Goal: Transaction & Acquisition: Purchase product/service

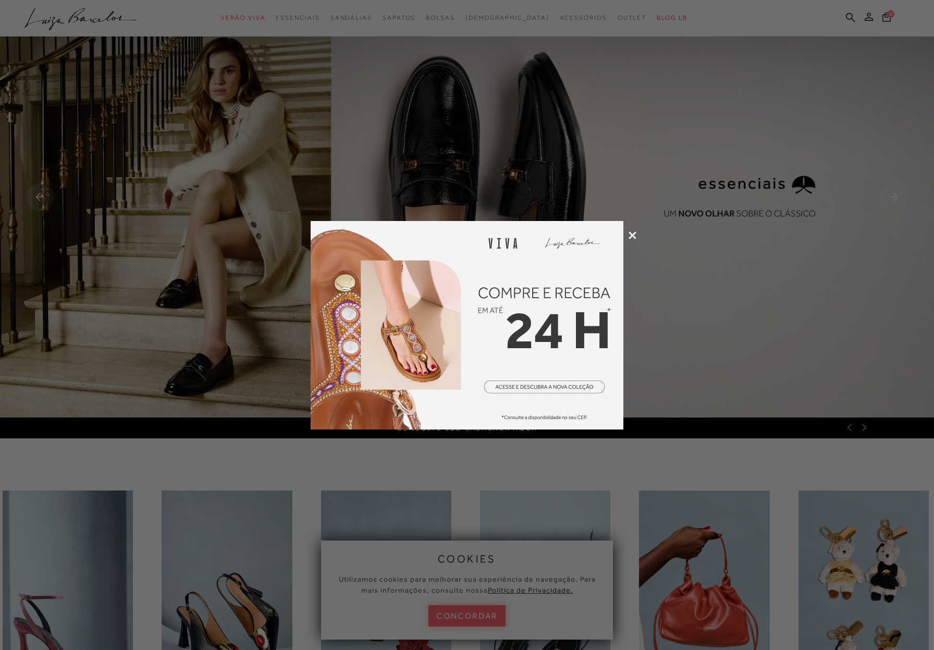
scroll to position [203, 0]
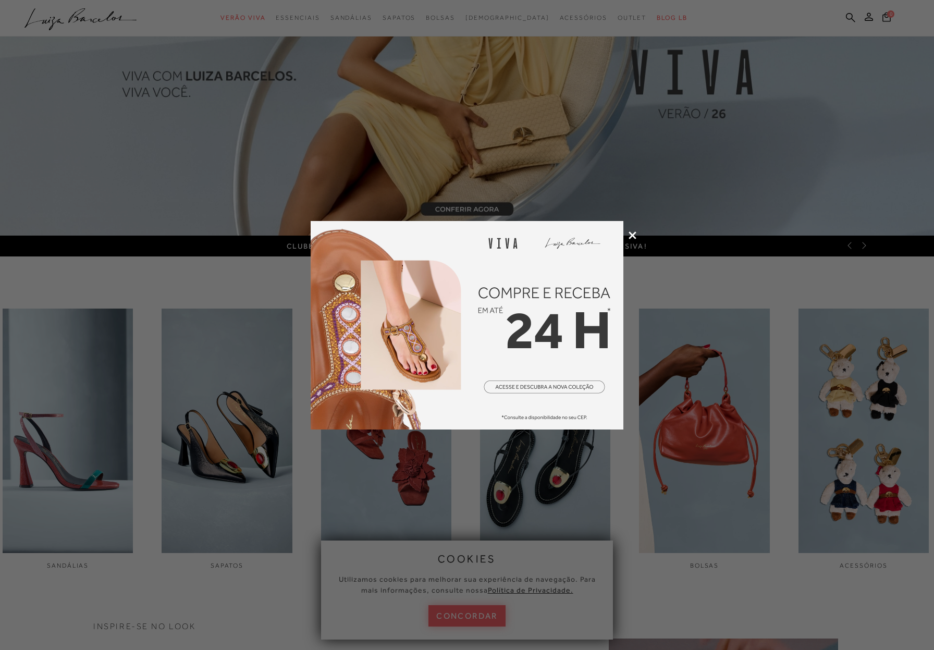
click at [627, 233] on div at bounding box center [467, 325] width 934 height 650
click at [635, 239] on icon at bounding box center [632, 235] width 8 height 8
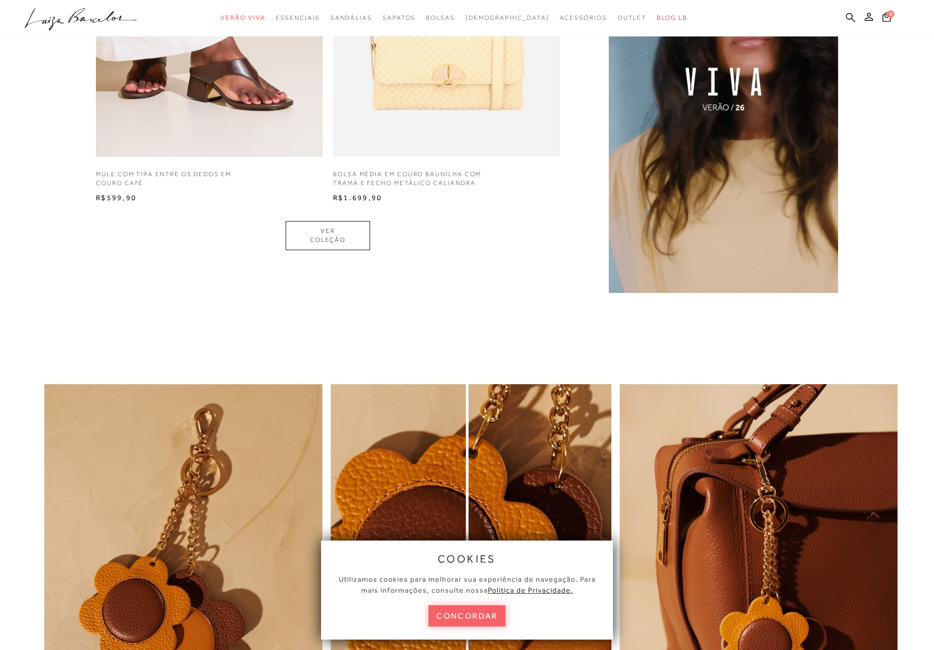
scroll to position [0, 0]
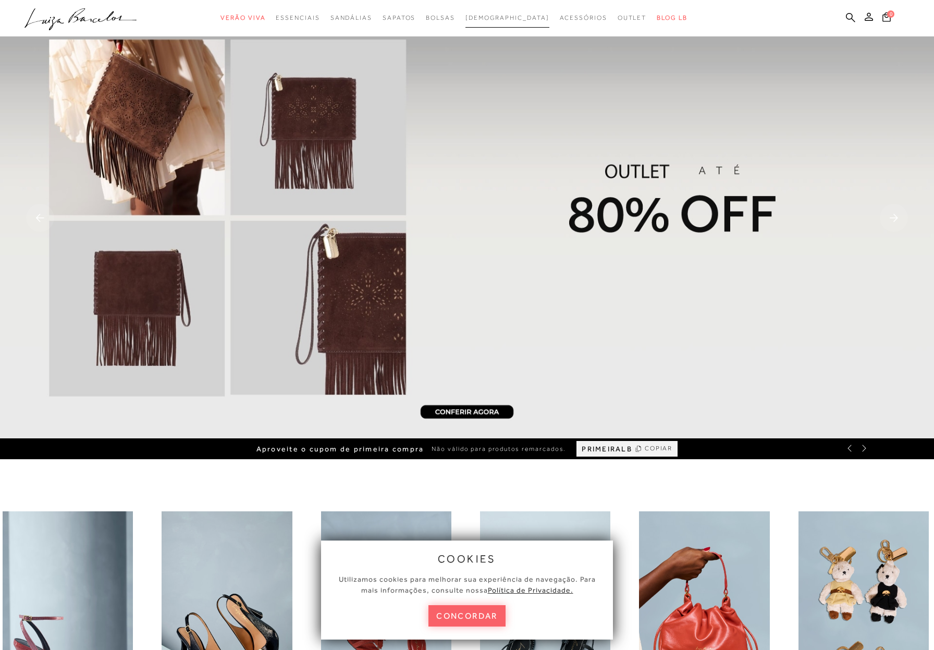
click at [500, 15] on span "[DEMOGRAPHIC_DATA]" at bounding box center [507, 17] width 84 height 7
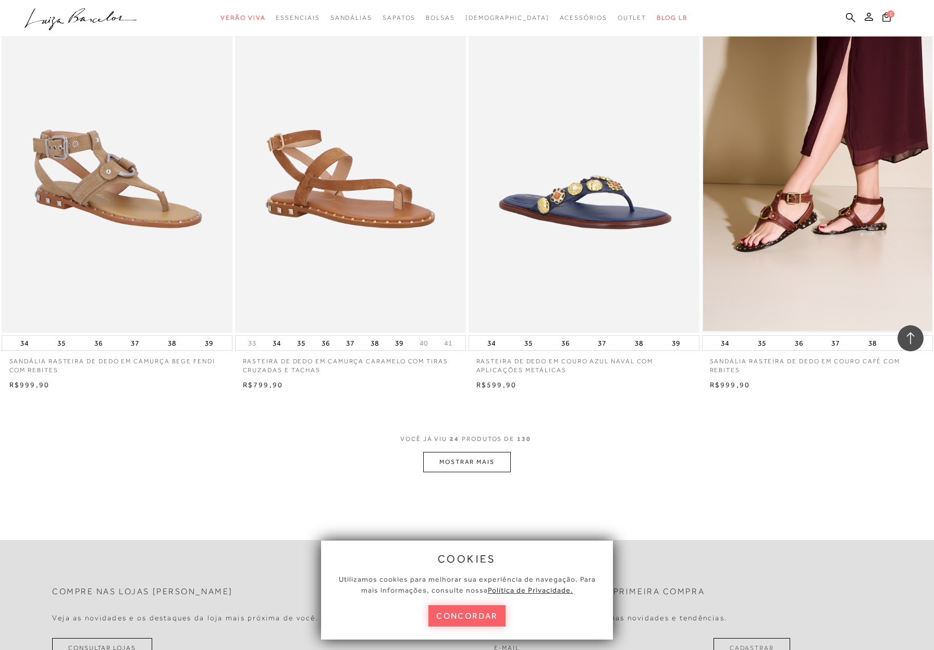
scroll to position [2166, 0]
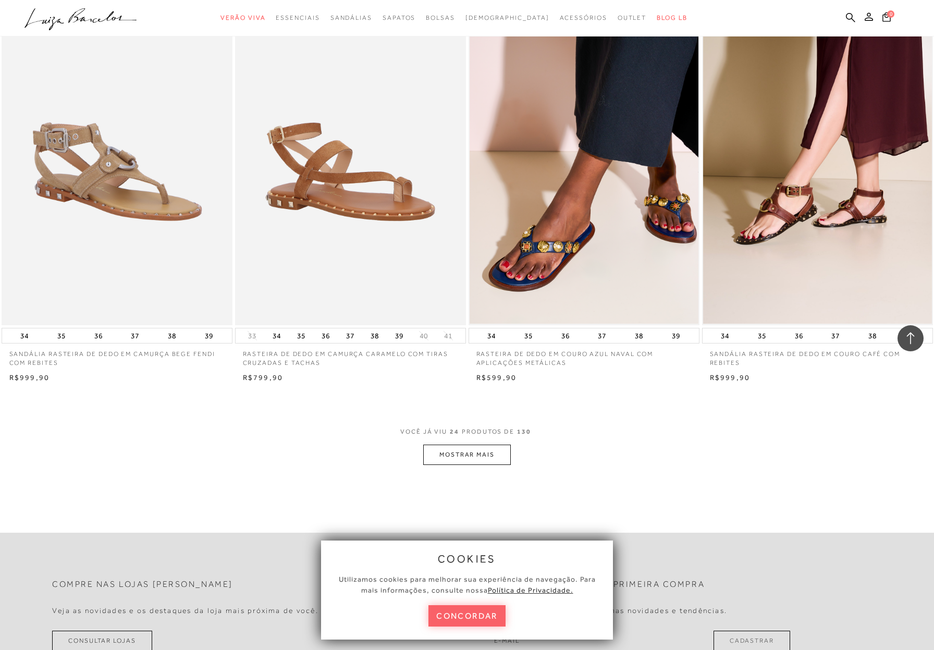
click at [493, 458] on button "MOSTRAR MAIS" at bounding box center [467, 454] width 88 height 20
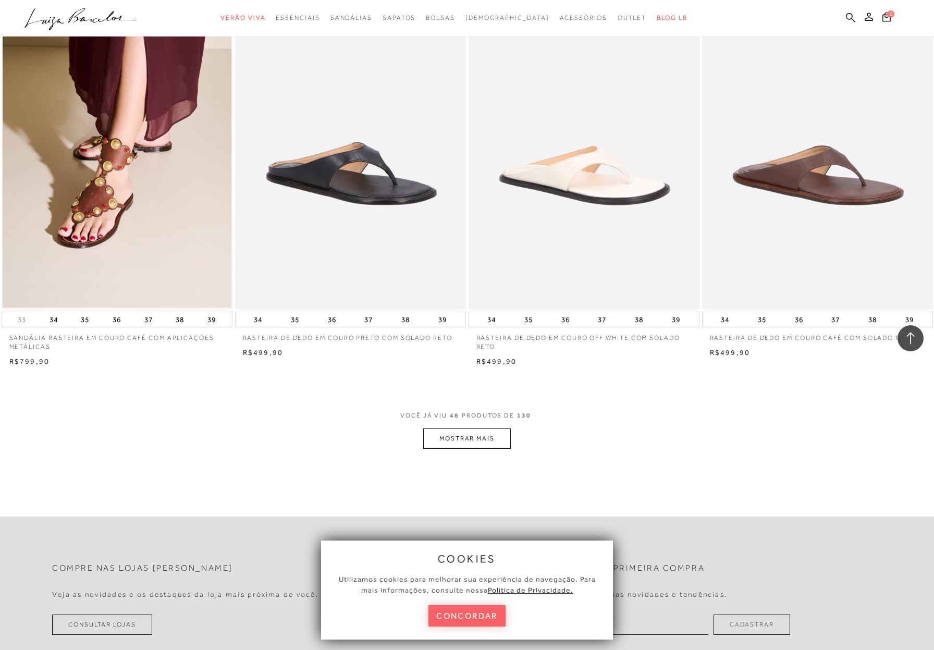
scroll to position [4670, 0]
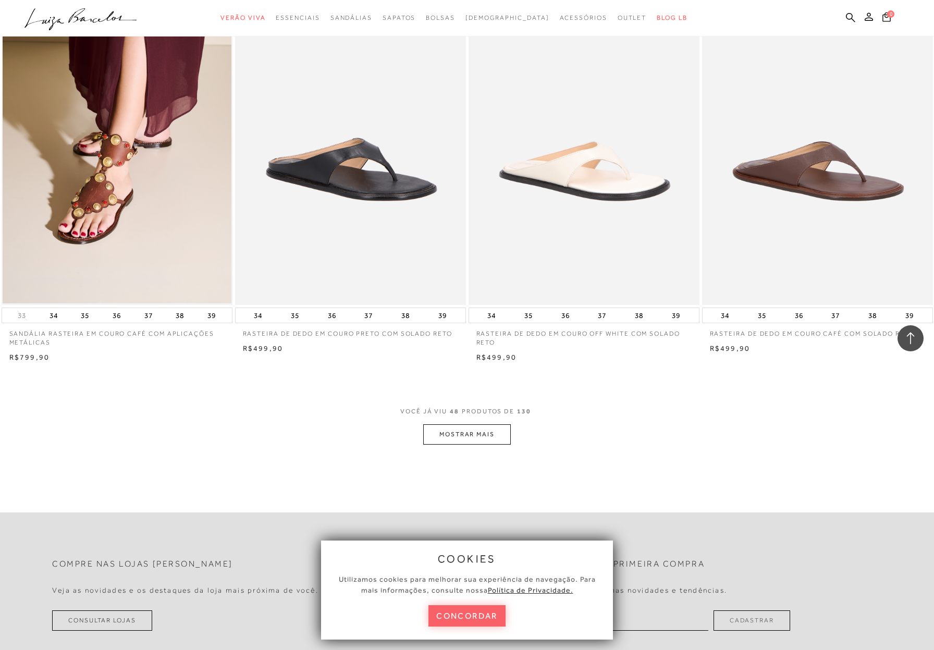
click at [451, 439] on button "MOSTRAR MAIS" at bounding box center [467, 434] width 88 height 20
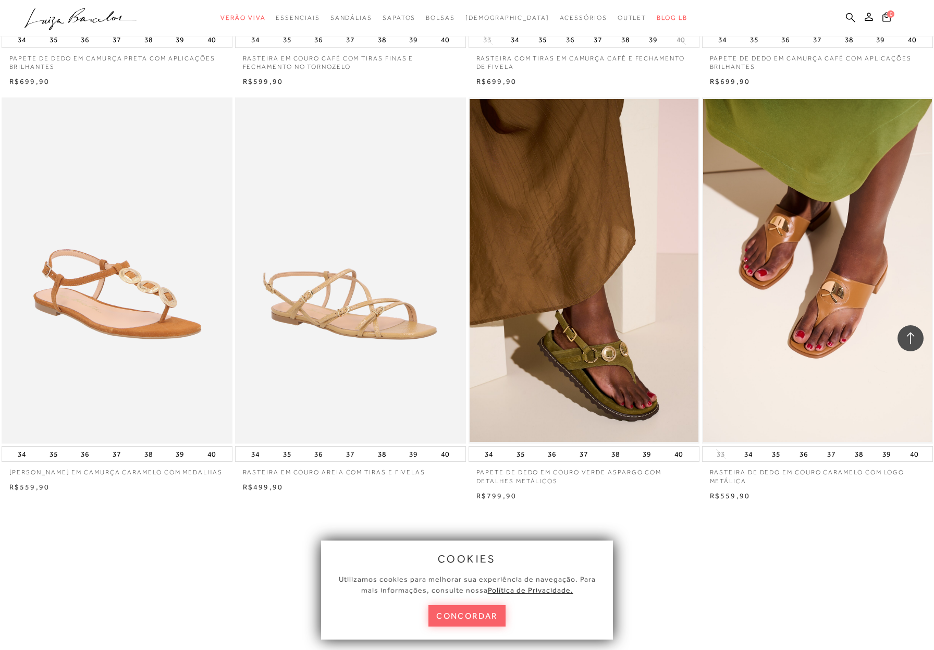
scroll to position [7098, 0]
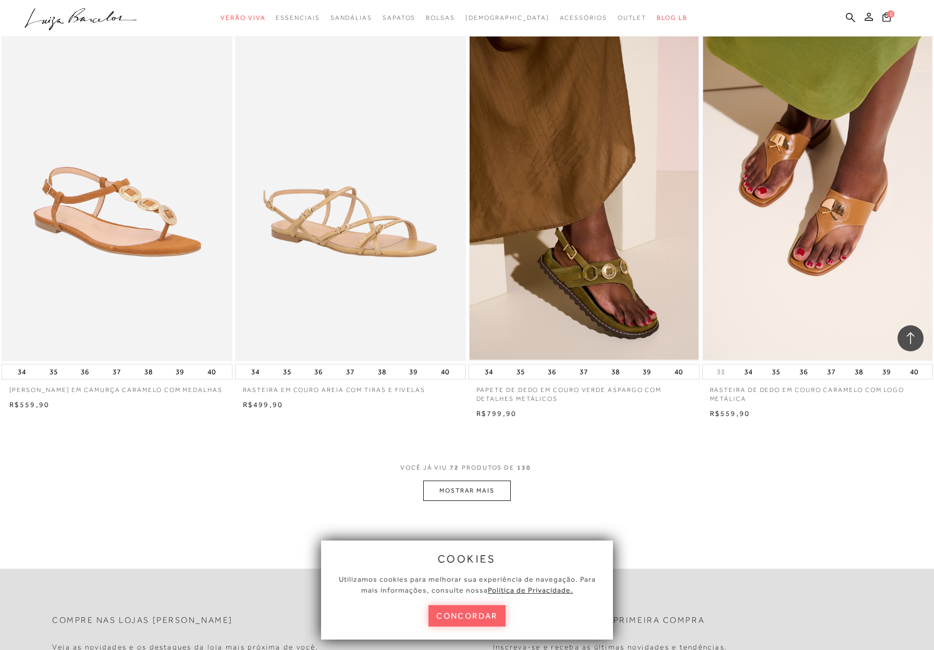
click at [462, 498] on button "MOSTRAR MAIS" at bounding box center [467, 490] width 88 height 20
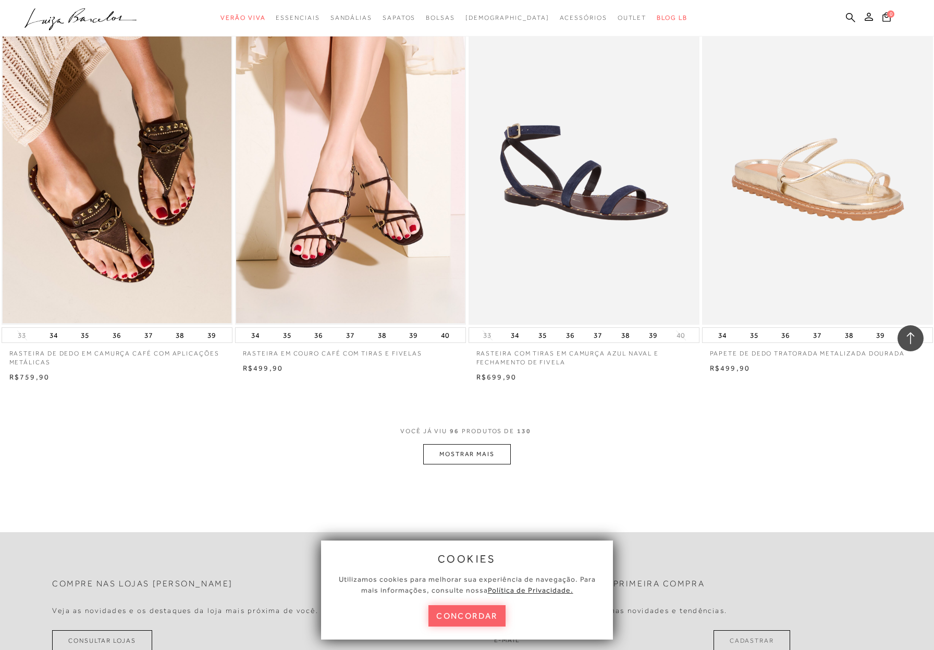
scroll to position [9688, 0]
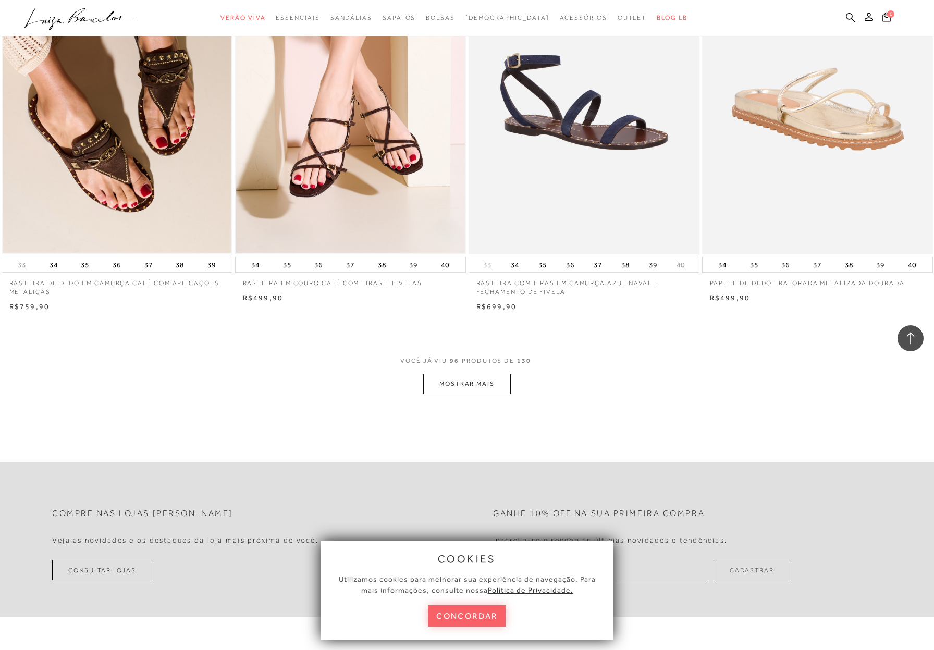
click at [481, 385] on button "MOSTRAR MAIS" at bounding box center [467, 384] width 88 height 20
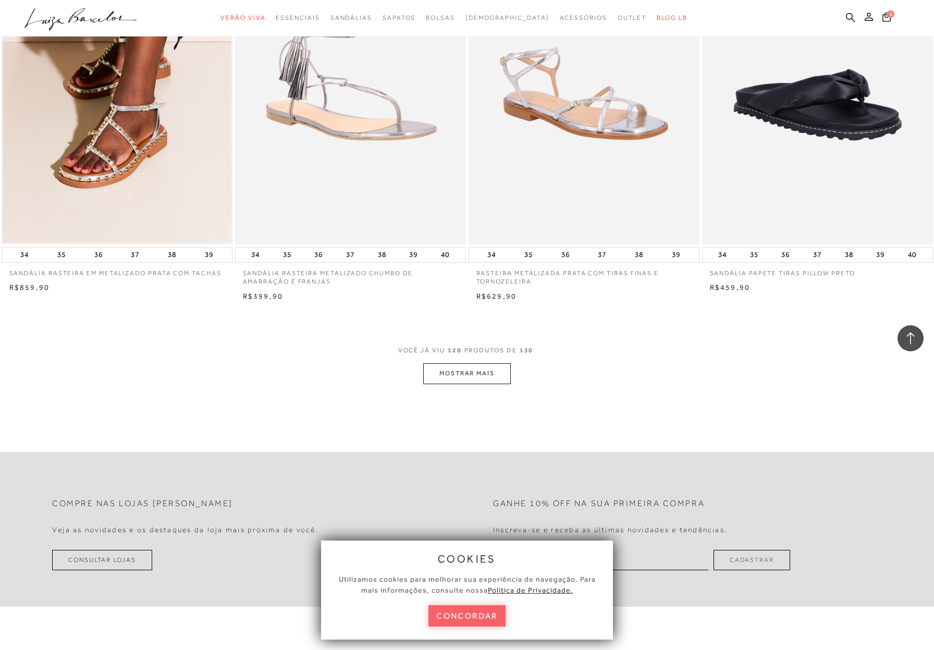
scroll to position [12208, 0]
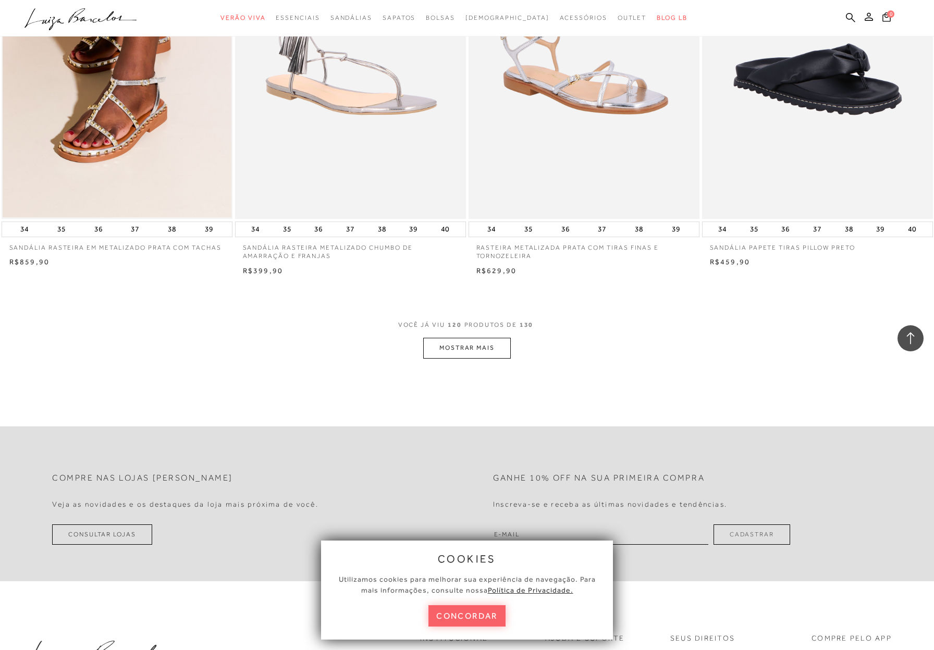
click at [478, 354] on button "MOSTRAR MAIS" at bounding box center [467, 348] width 88 height 20
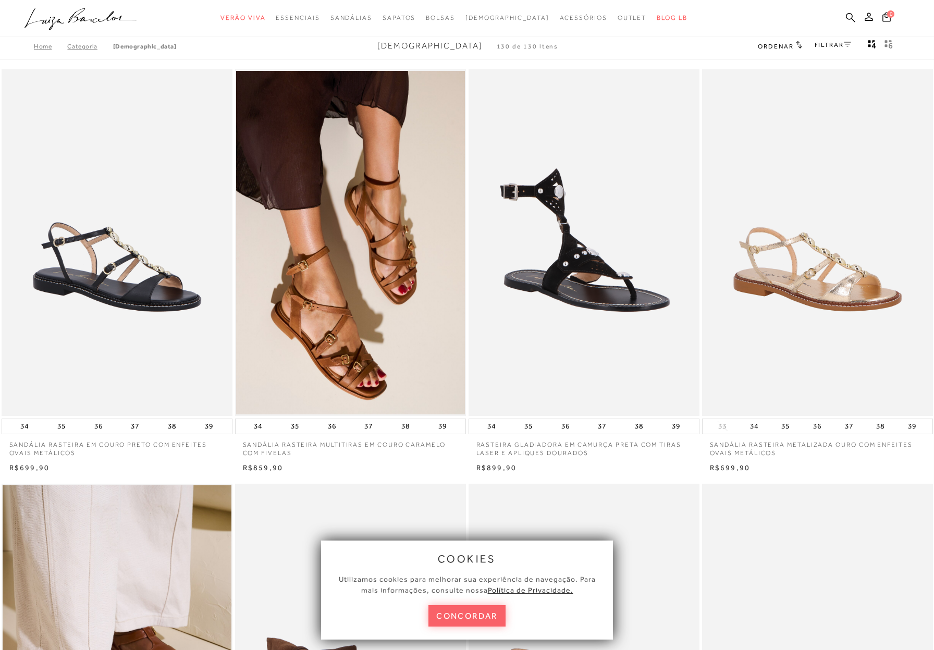
scroll to position [0, 0]
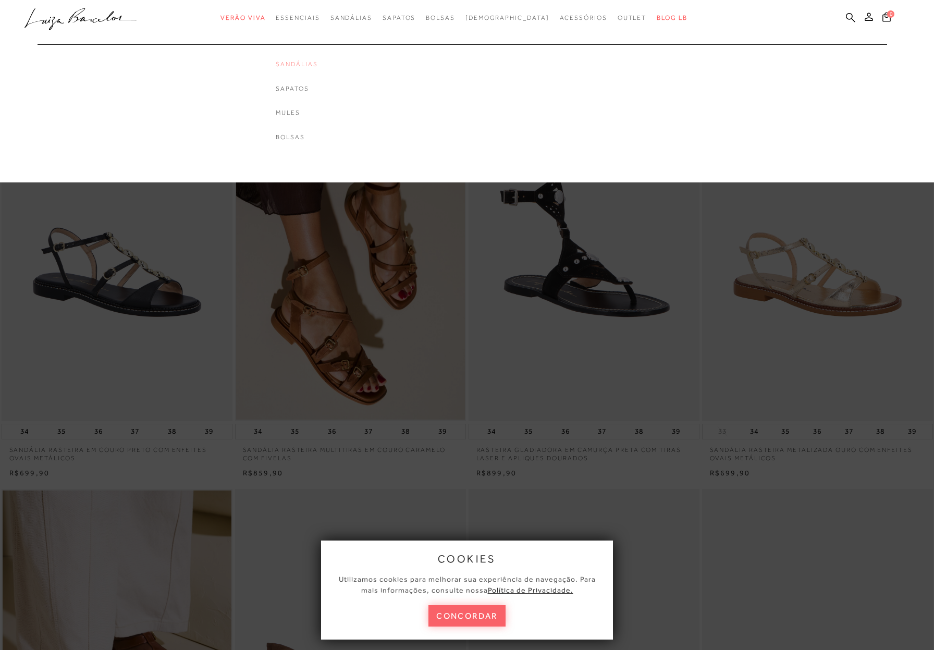
click at [317, 67] on link "Sandálias" at bounding box center [297, 64] width 42 height 9
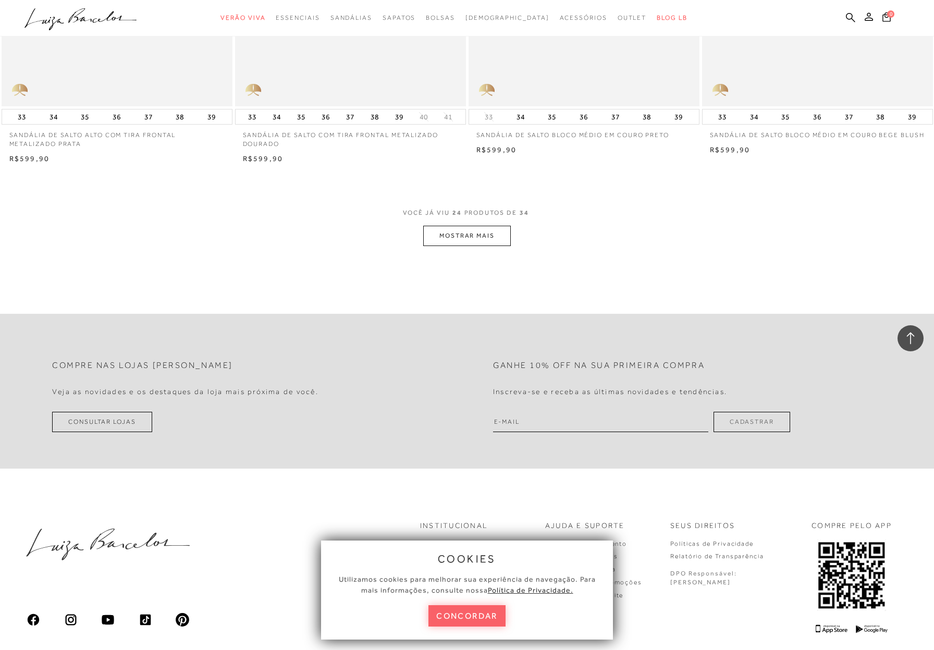
scroll to position [2431, 0]
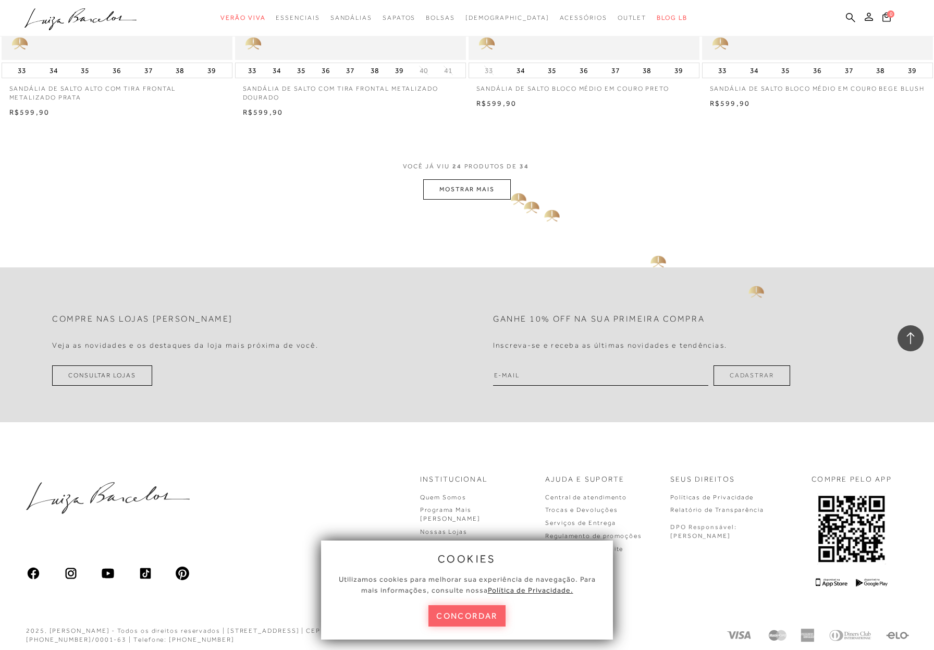
click at [502, 188] on button "MOSTRAR MAIS" at bounding box center [467, 189] width 88 height 20
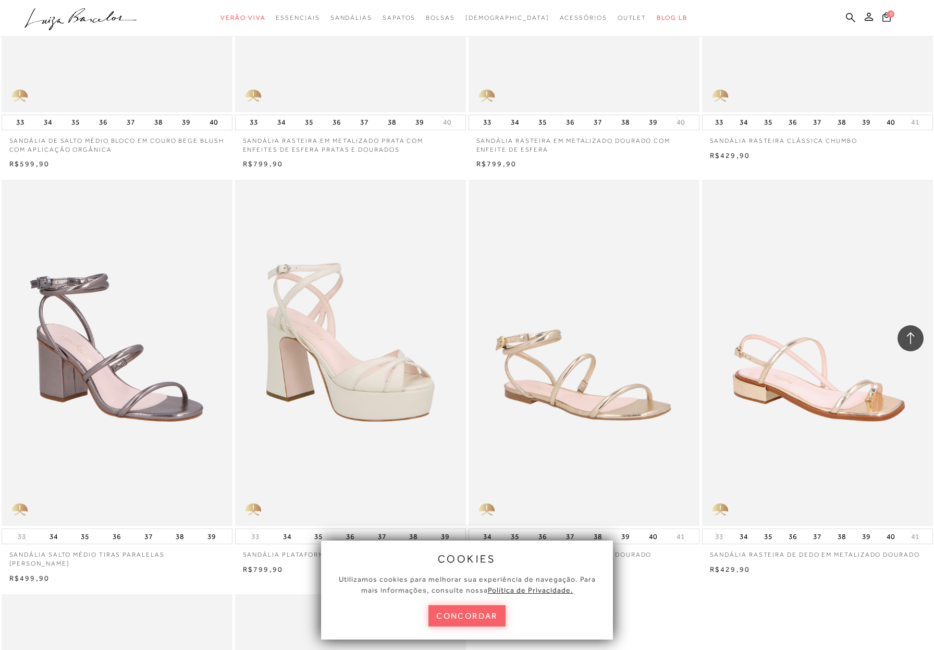
scroll to position [2878, 0]
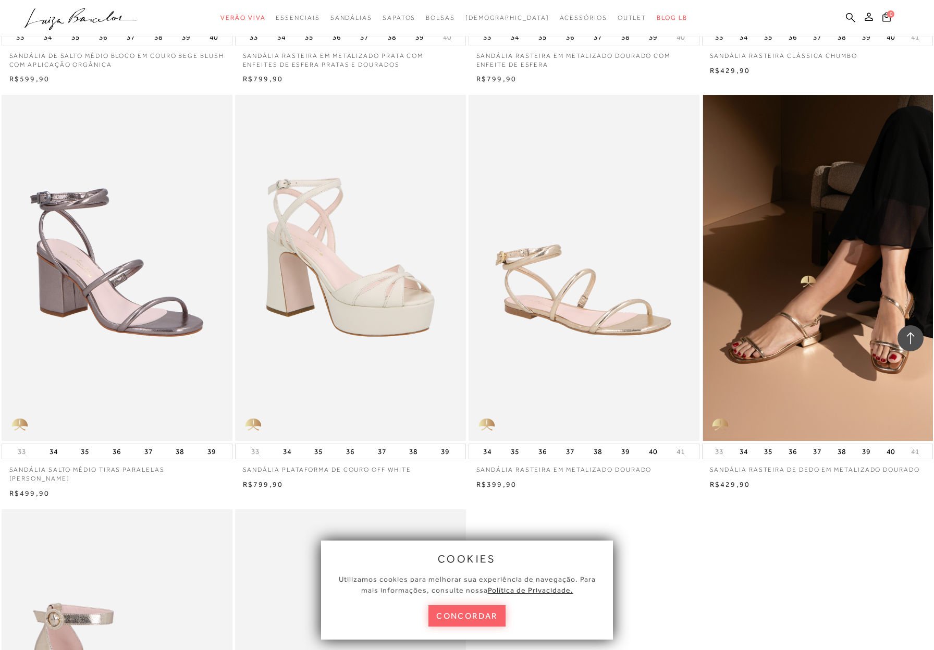
click at [800, 268] on img at bounding box center [818, 268] width 230 height 346
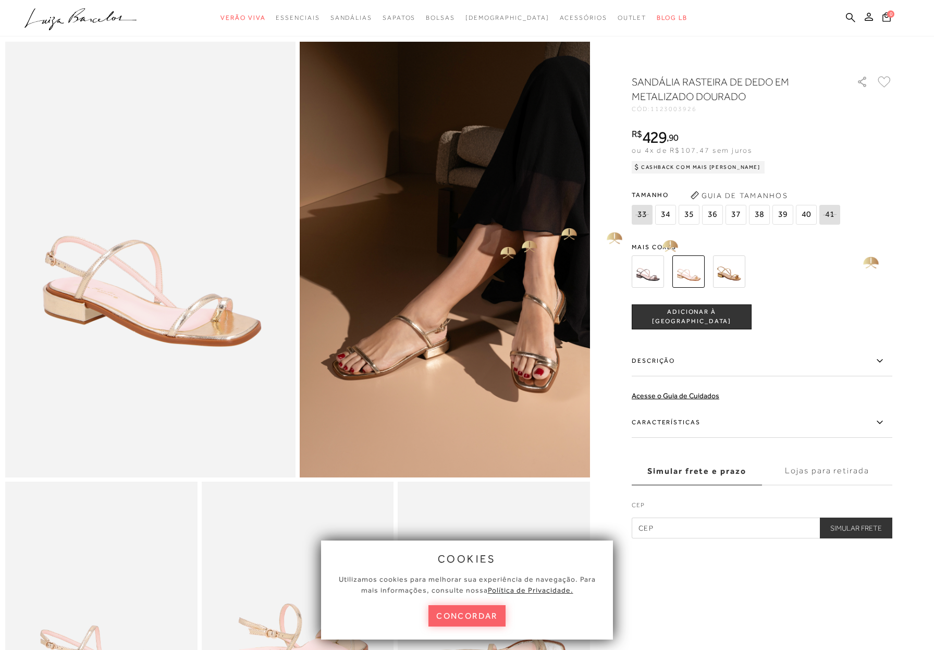
scroll to position [40, 0]
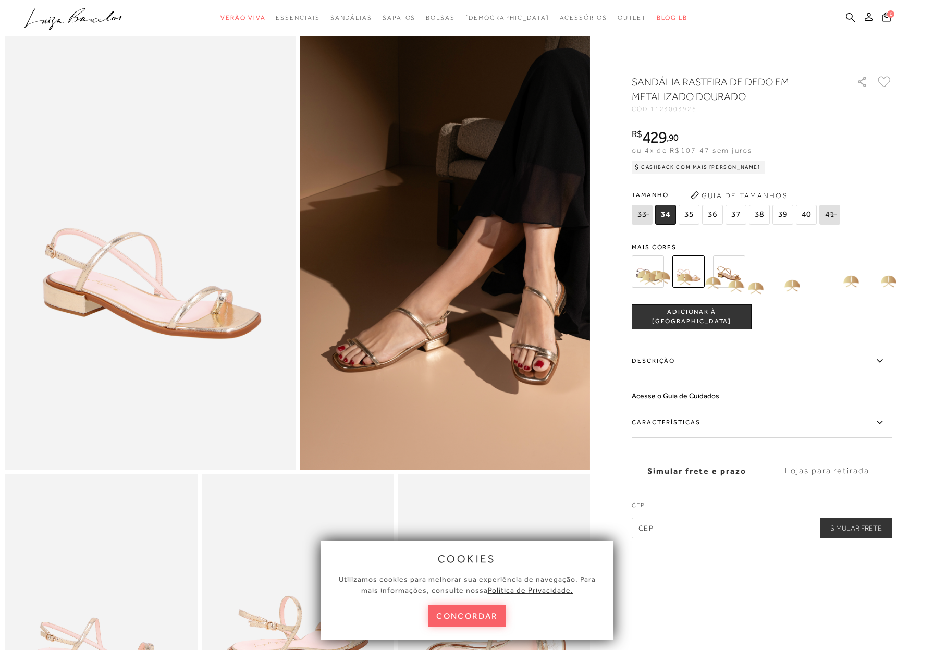
click at [657, 270] on img at bounding box center [647, 271] width 32 height 32
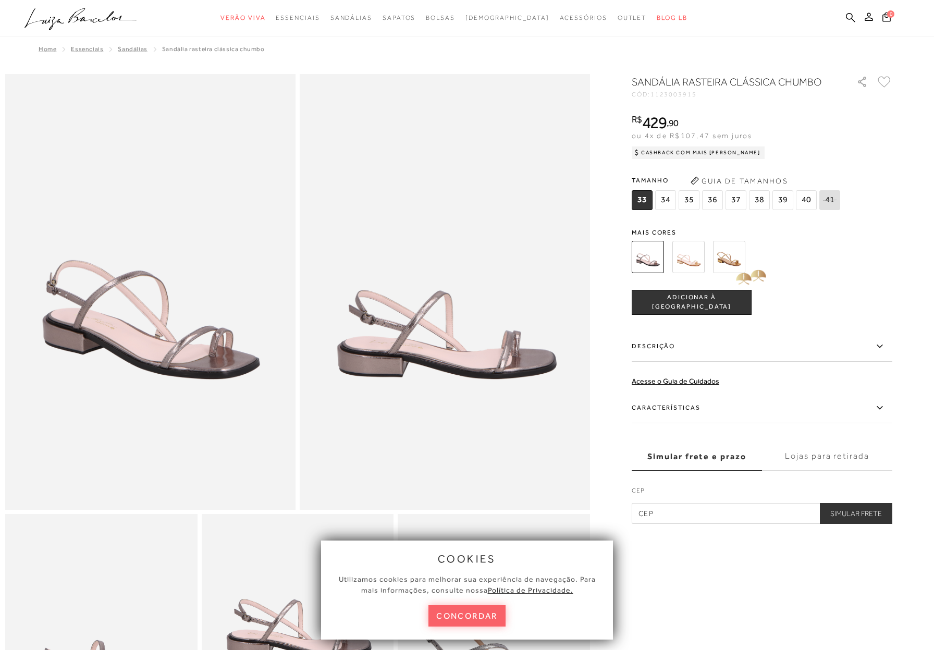
click at [736, 265] on img at bounding box center [729, 257] width 32 height 32
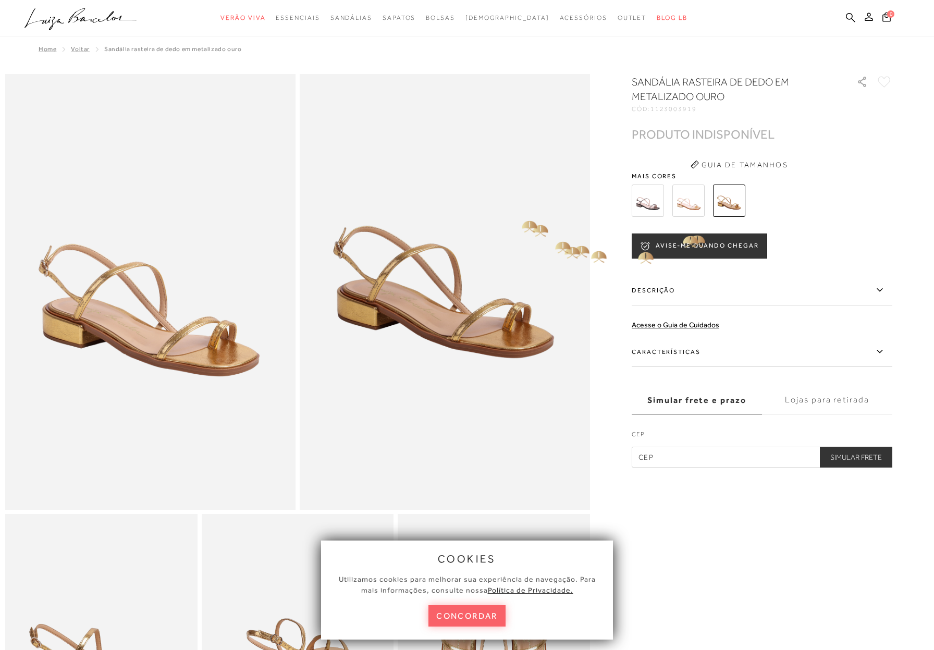
scroll to position [2, 0]
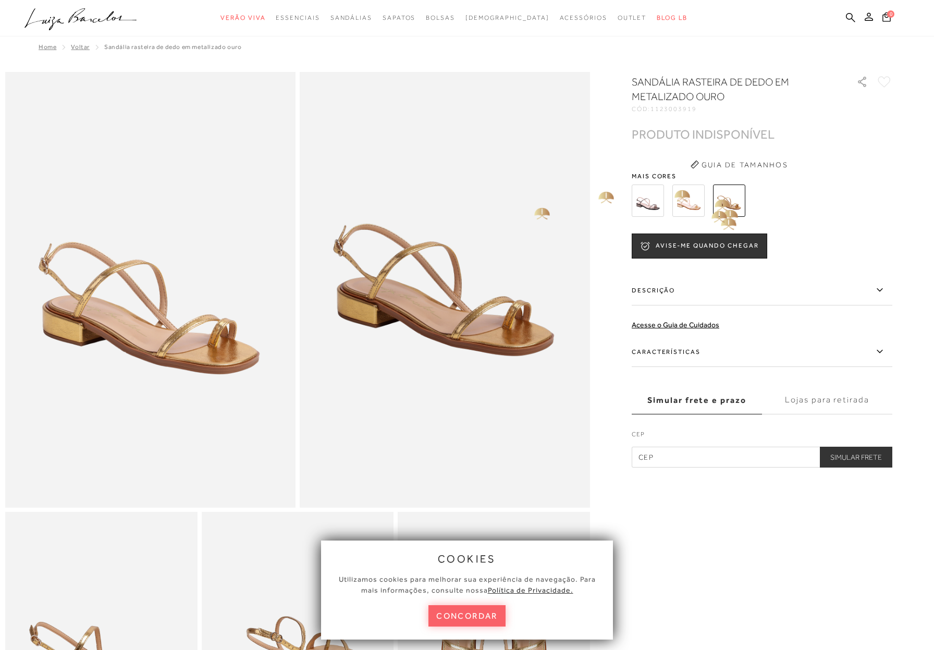
click at [700, 212] on img at bounding box center [688, 200] width 32 height 32
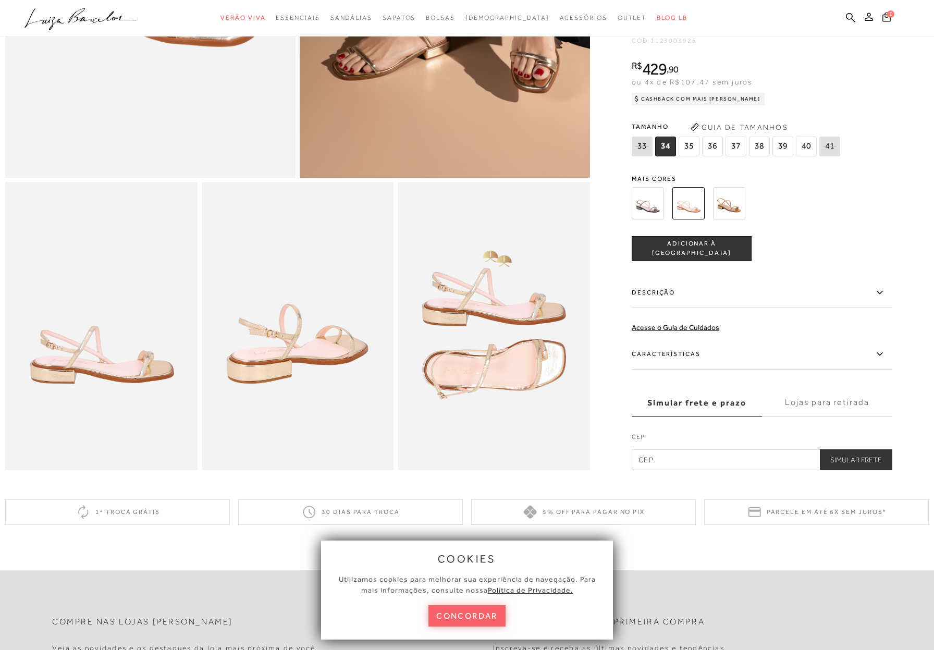
scroll to position [335, 0]
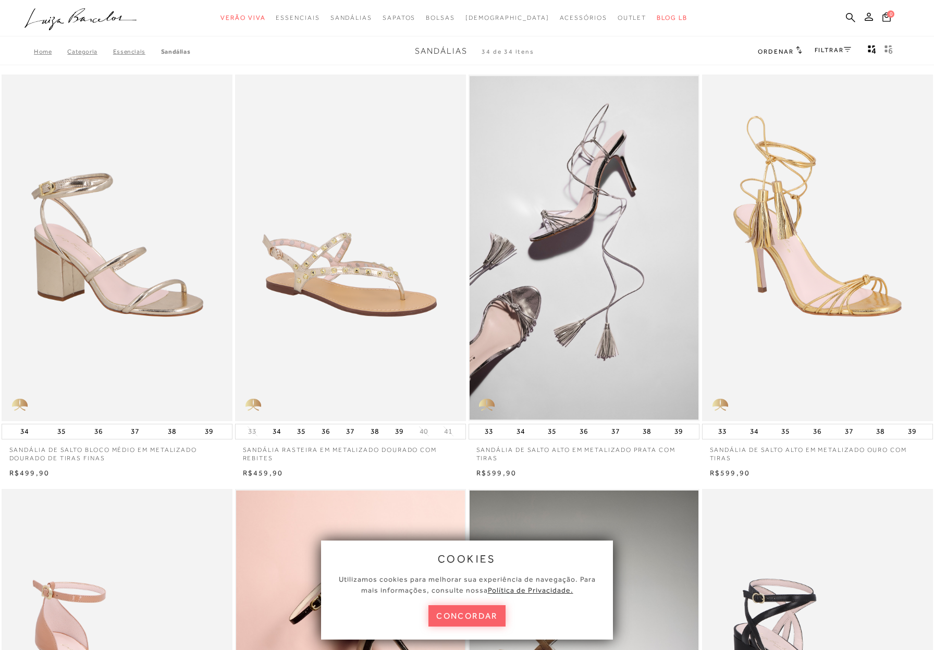
scroll to position [40, 0]
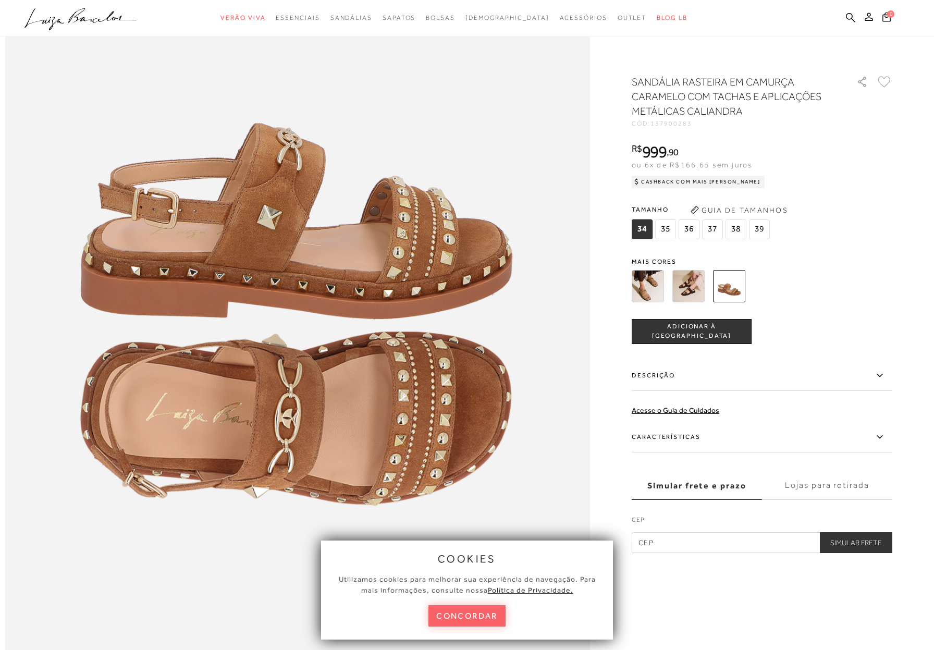
scroll to position [1053, 0]
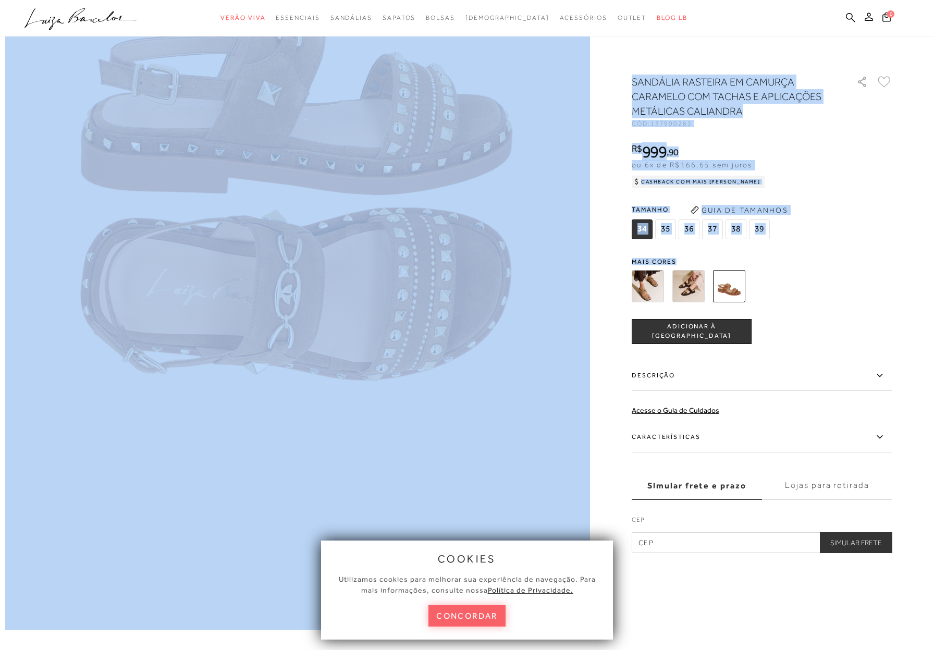
drag, startPoint x: 620, startPoint y: 242, endPoint x: 652, endPoint y: 268, distance: 40.8
click at [659, 292] on img at bounding box center [647, 286] width 32 height 32
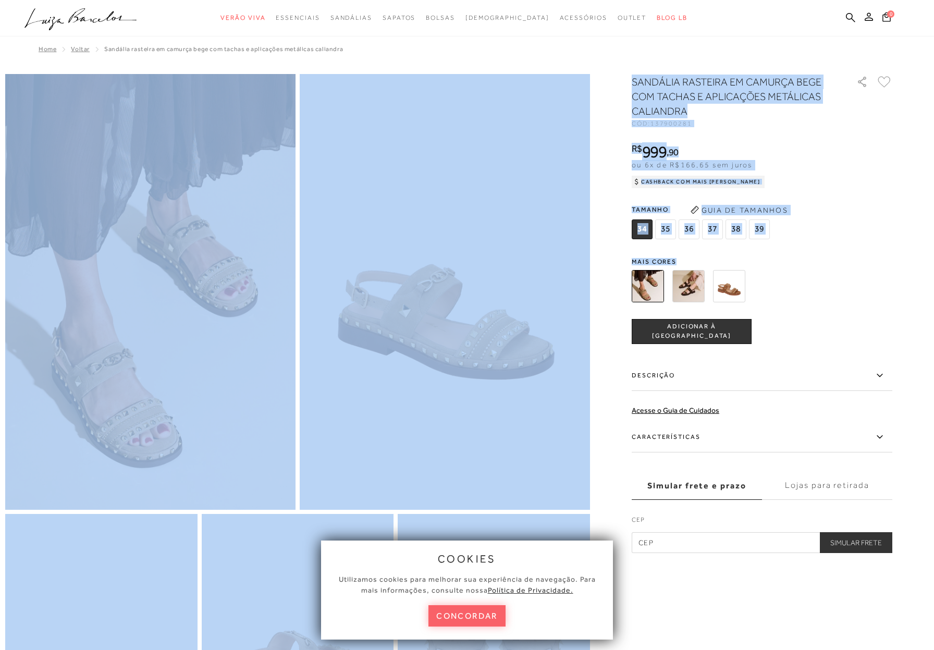
click at [825, 230] on div "Tamanho 34 35 36" at bounding box center [761, 222] width 260 height 40
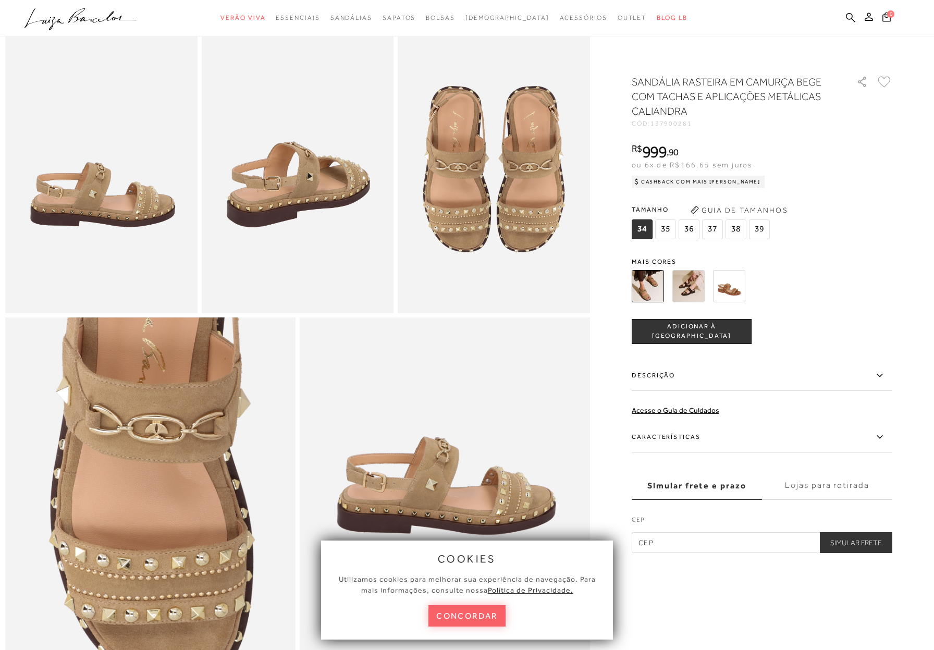
scroll to position [619, 0]
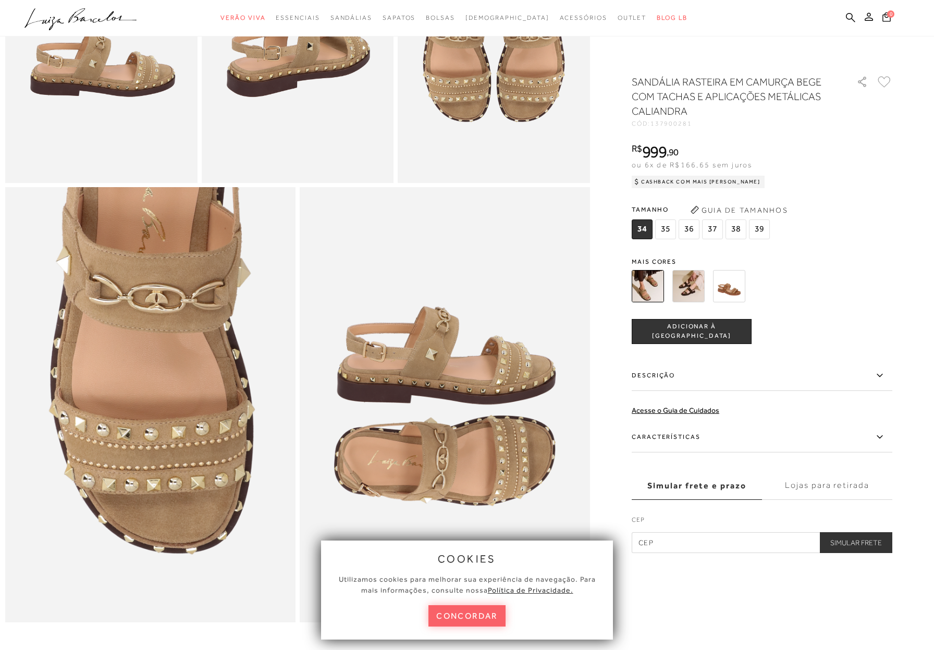
click at [727, 278] on img at bounding box center [729, 286] width 32 height 32
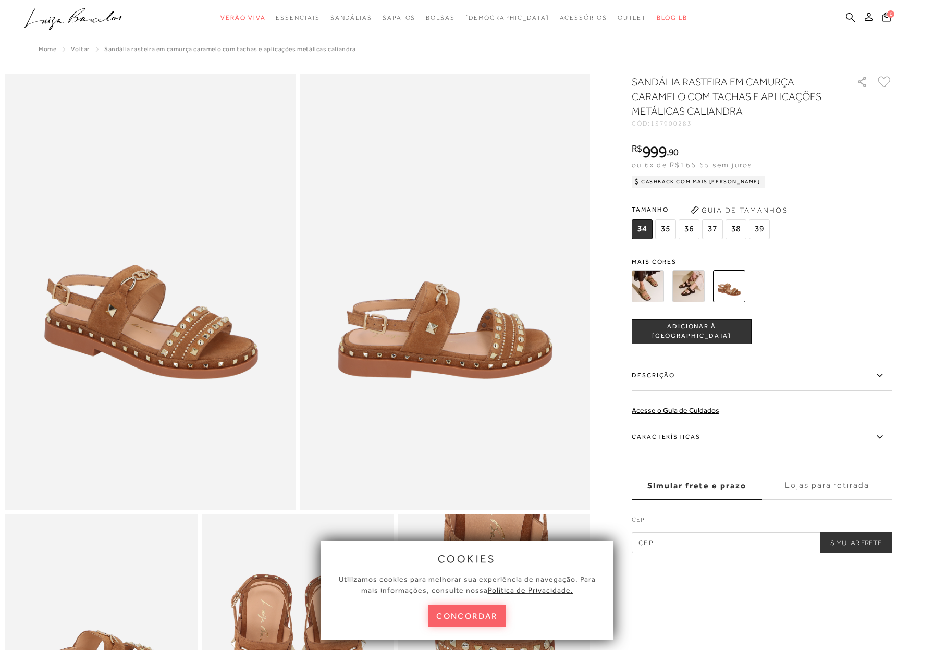
click at [689, 250] on div "SANDÁLIA RASTEIRA EM CAMURÇA CARAMELO COM TACHAS E APLICAÇÕES METÁLICAS CALIAND…" at bounding box center [761, 313] width 260 height 478
click at [689, 280] on img at bounding box center [688, 286] width 32 height 32
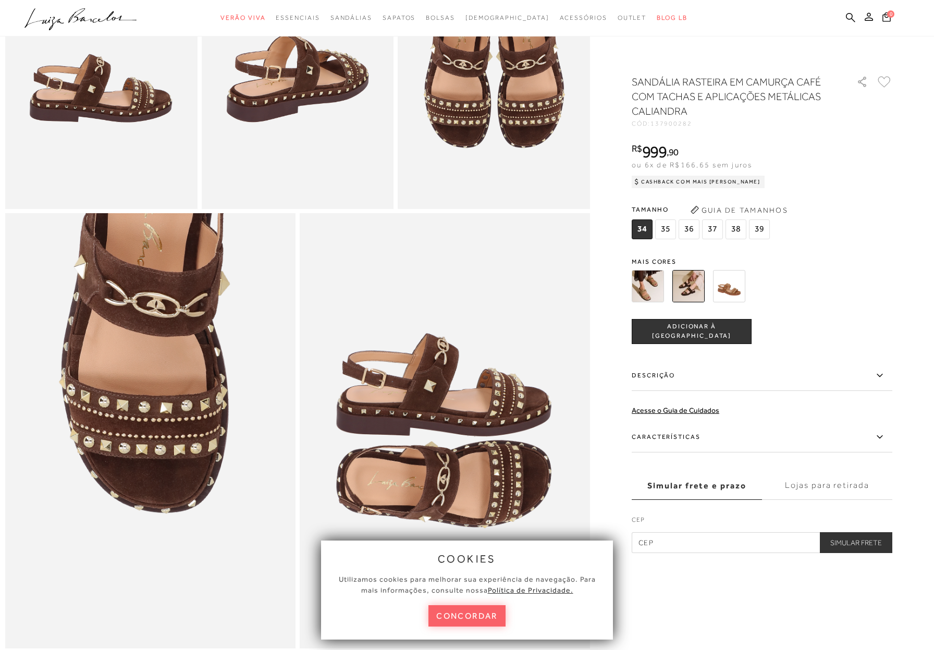
scroll to position [618, 0]
